Goal: Browse casually

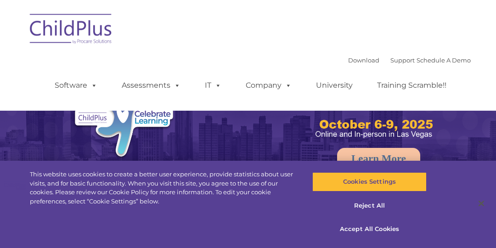
select select "MEDIUM"
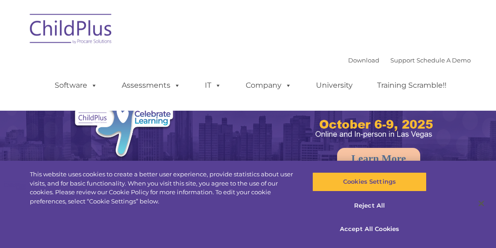
select select "MEDIUM"
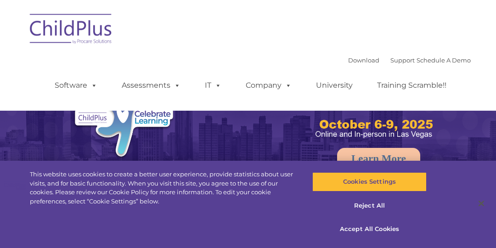
select select "MEDIUM"
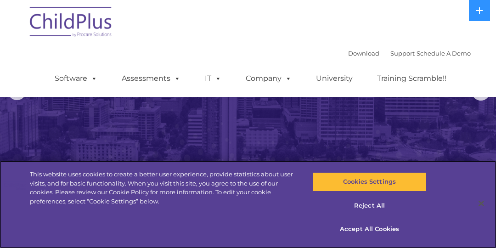
scroll to position [84, 0]
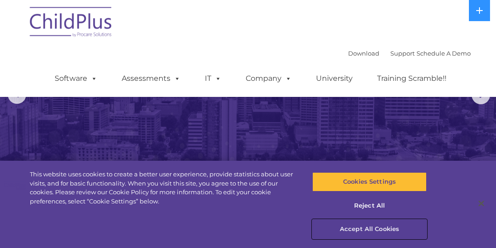
click at [373, 228] on button "Accept All Cookies" at bounding box center [369, 229] width 114 height 19
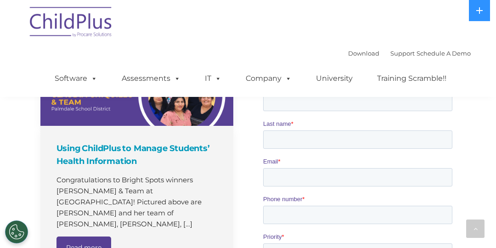
scroll to position [698, 0]
